Goal: Task Accomplishment & Management: Manage account settings

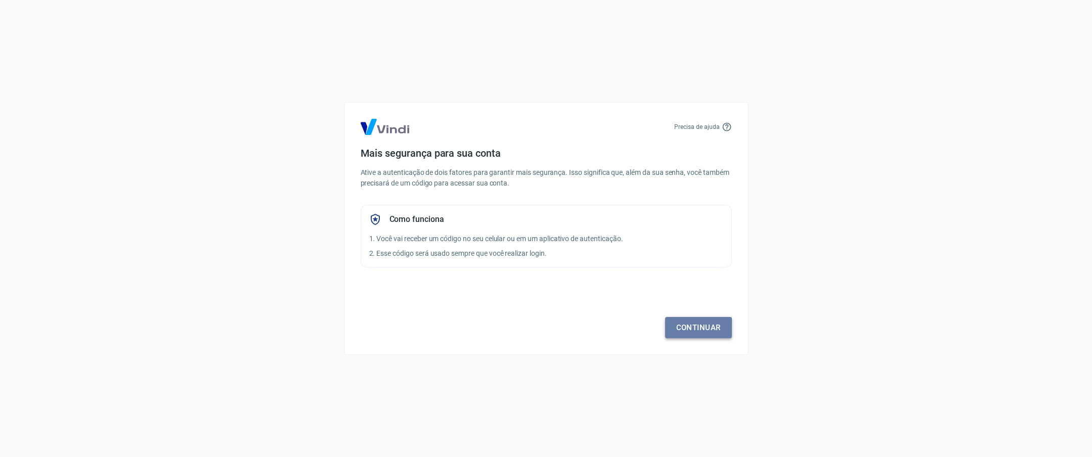
click at [714, 330] on link "Continuar" at bounding box center [698, 327] width 67 height 21
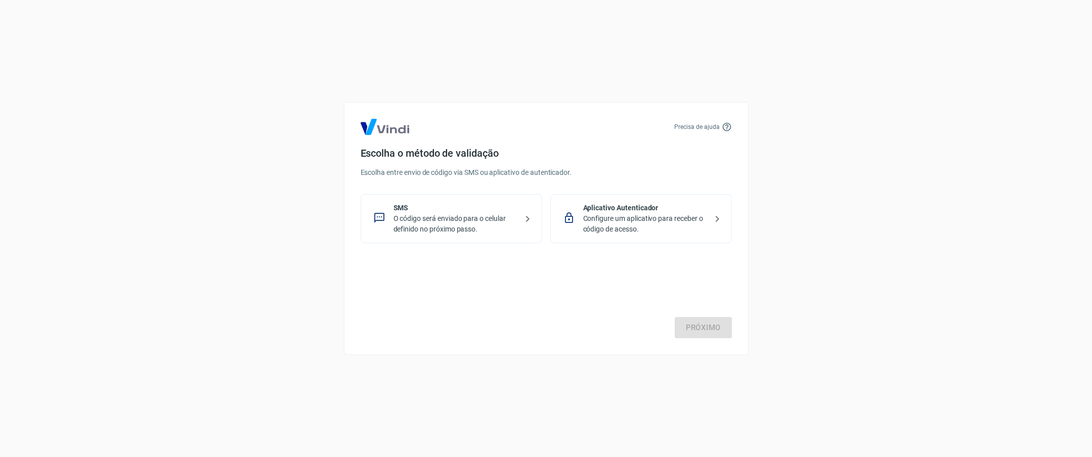
click at [464, 224] on p "O código será enviado para o celular definido no próximo passo." at bounding box center [455, 223] width 124 height 21
click at [710, 320] on link "Próximo" at bounding box center [703, 327] width 57 height 21
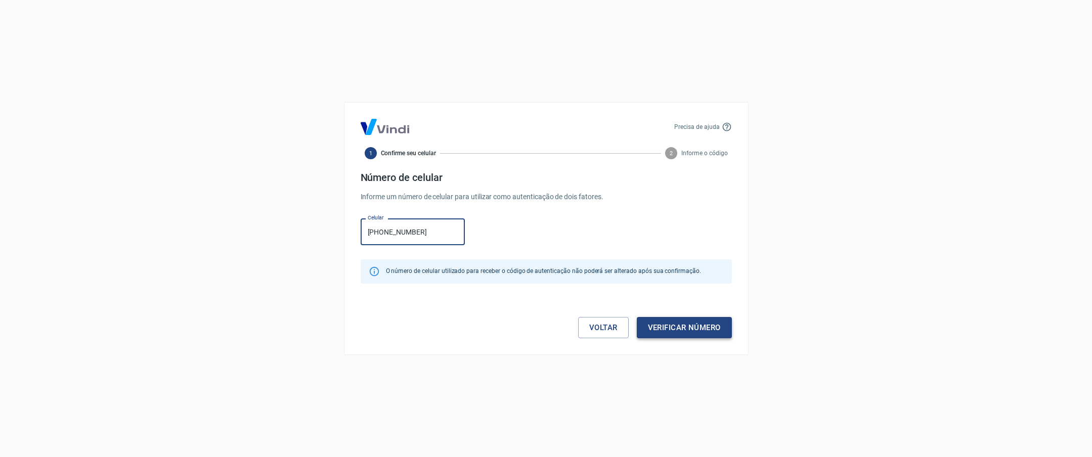
type input "[PHONE_NUMBER]"
click at [703, 325] on button "Verificar número" at bounding box center [684, 327] width 95 height 21
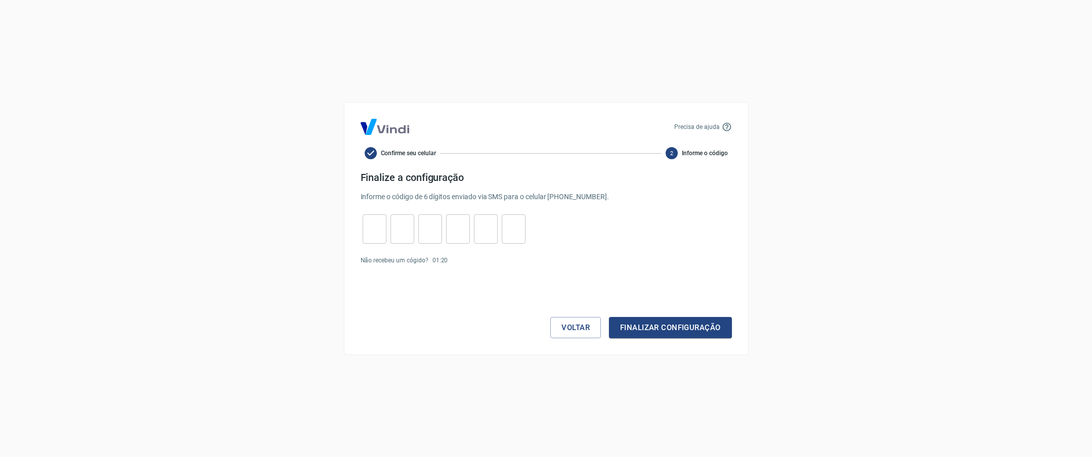
click at [381, 233] on input "tel" at bounding box center [375, 229] width 24 height 22
type input "9"
type input "4"
type input "1"
type input "3"
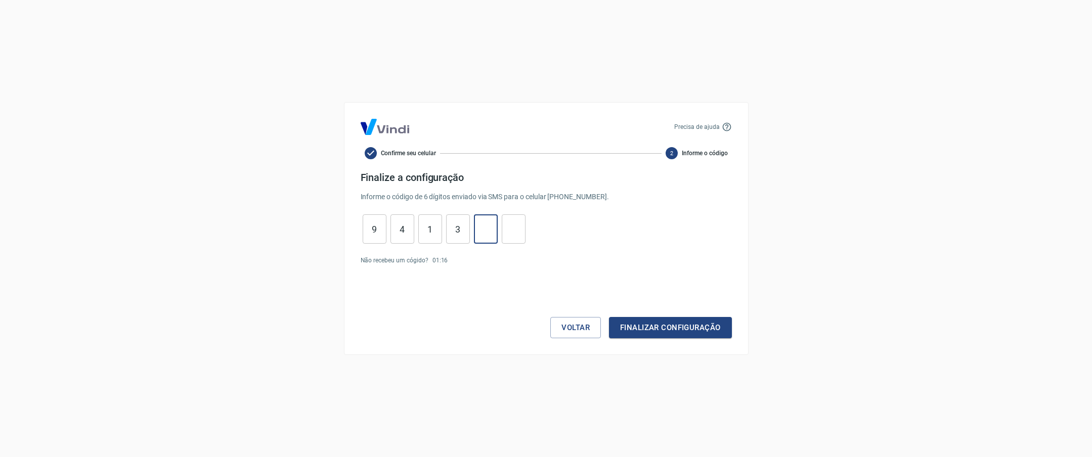
type input "0"
type input "4"
click at [655, 329] on button "Finalizar configuração" at bounding box center [670, 327] width 122 height 21
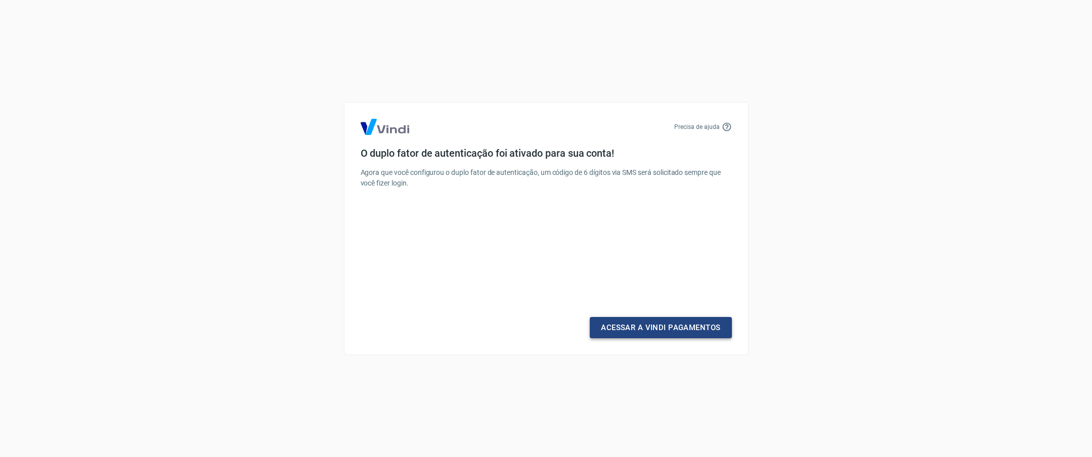
click at [667, 325] on link "Acessar a Vindi Pagamentos" at bounding box center [661, 327] width 142 height 21
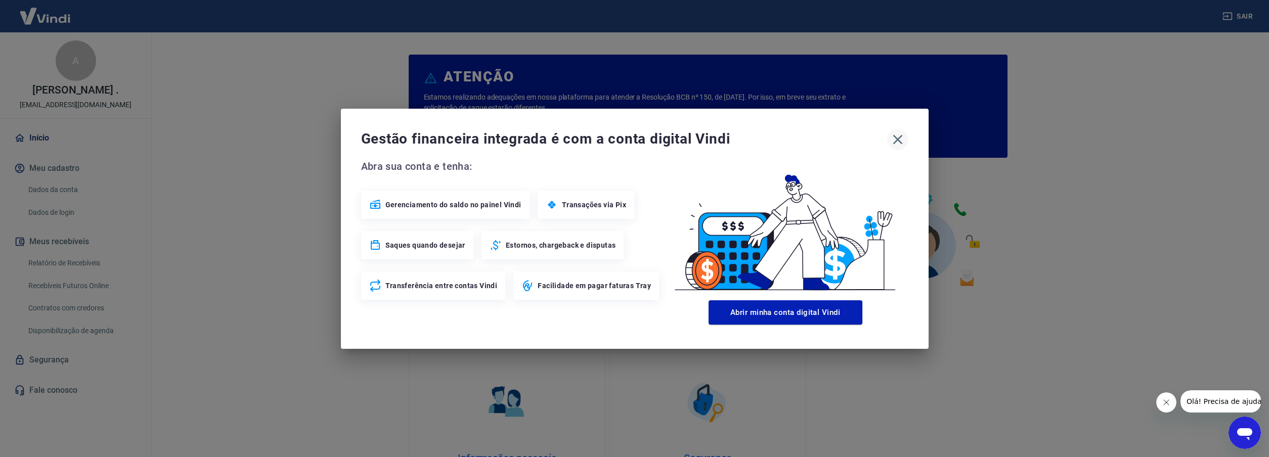
click at [899, 141] on icon "button" at bounding box center [897, 139] width 10 height 10
